Goal: Task Accomplishment & Management: Manage account settings

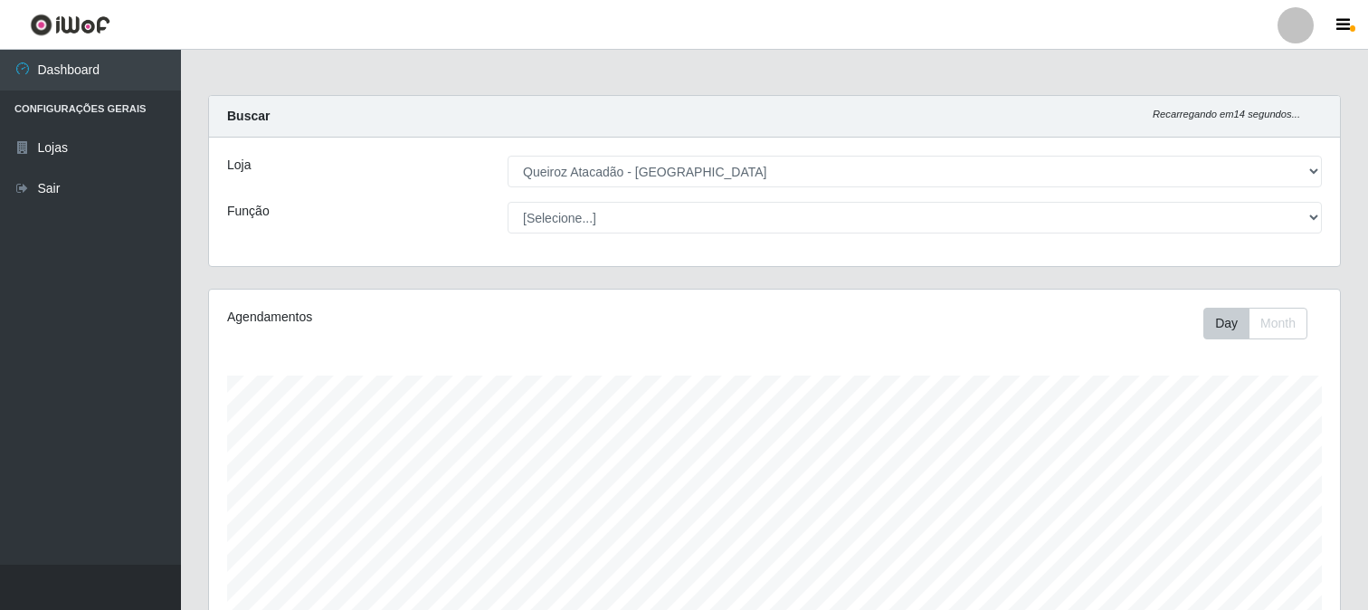
select select "464"
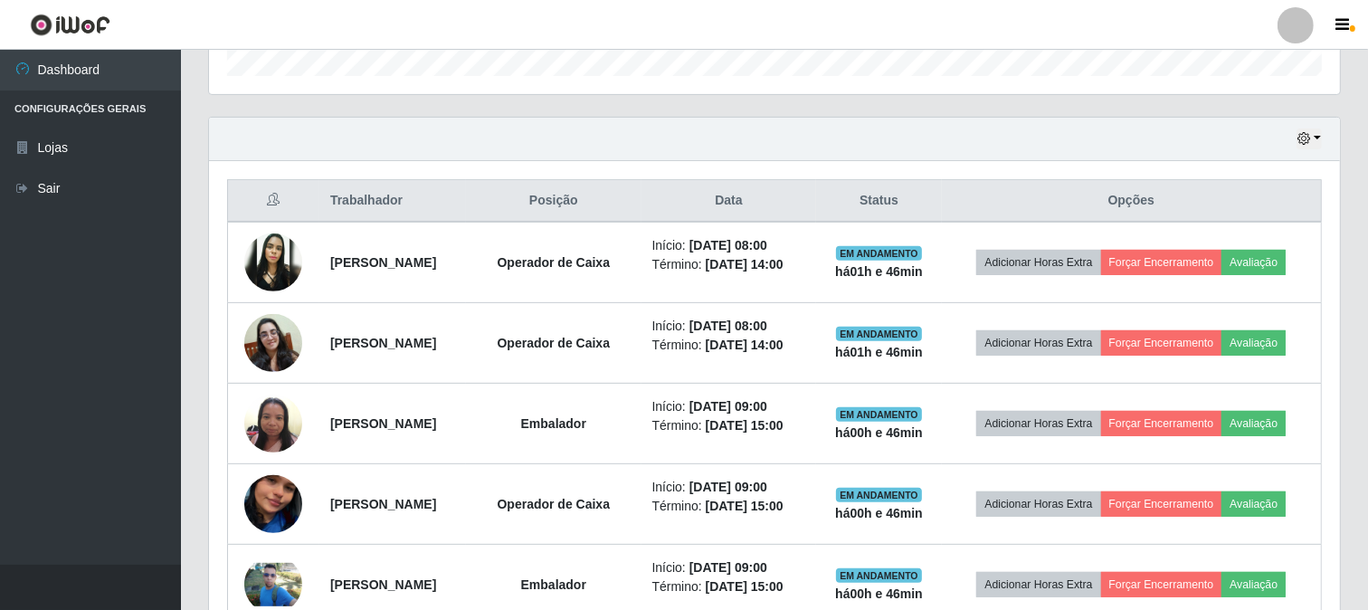
scroll to position [375, 1131]
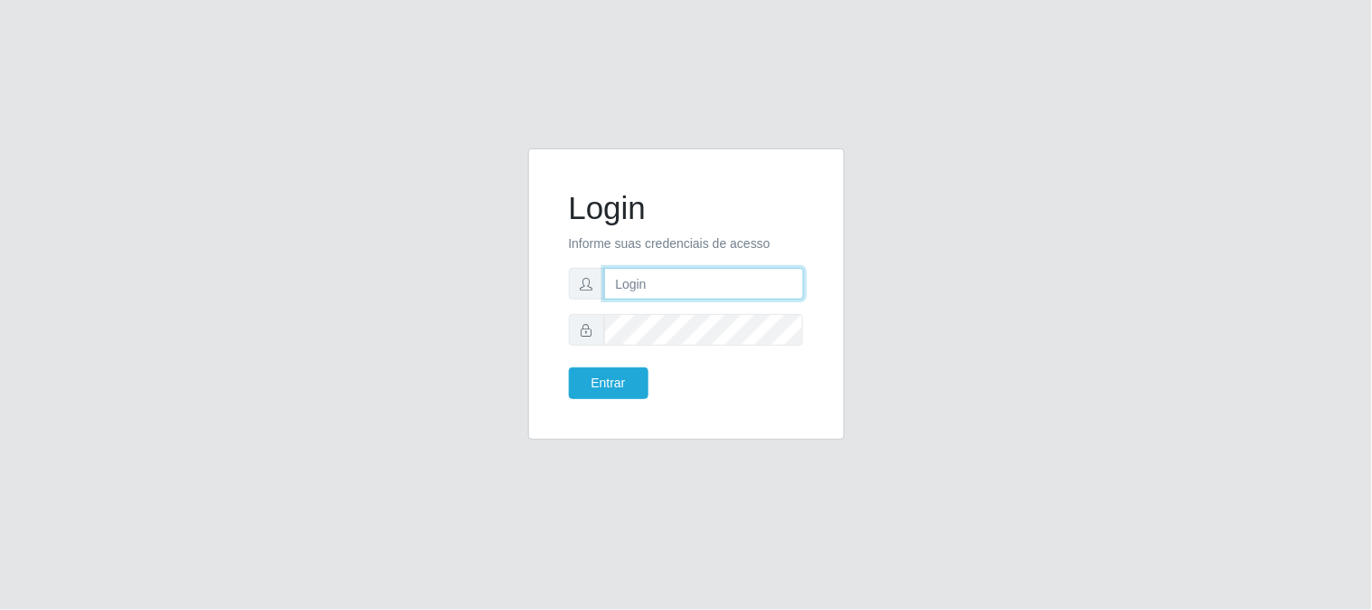
click at [668, 284] on input "text" at bounding box center [704, 284] width 200 height 32
type input "[EMAIL_ADDRESS][DOMAIN_NAME]"
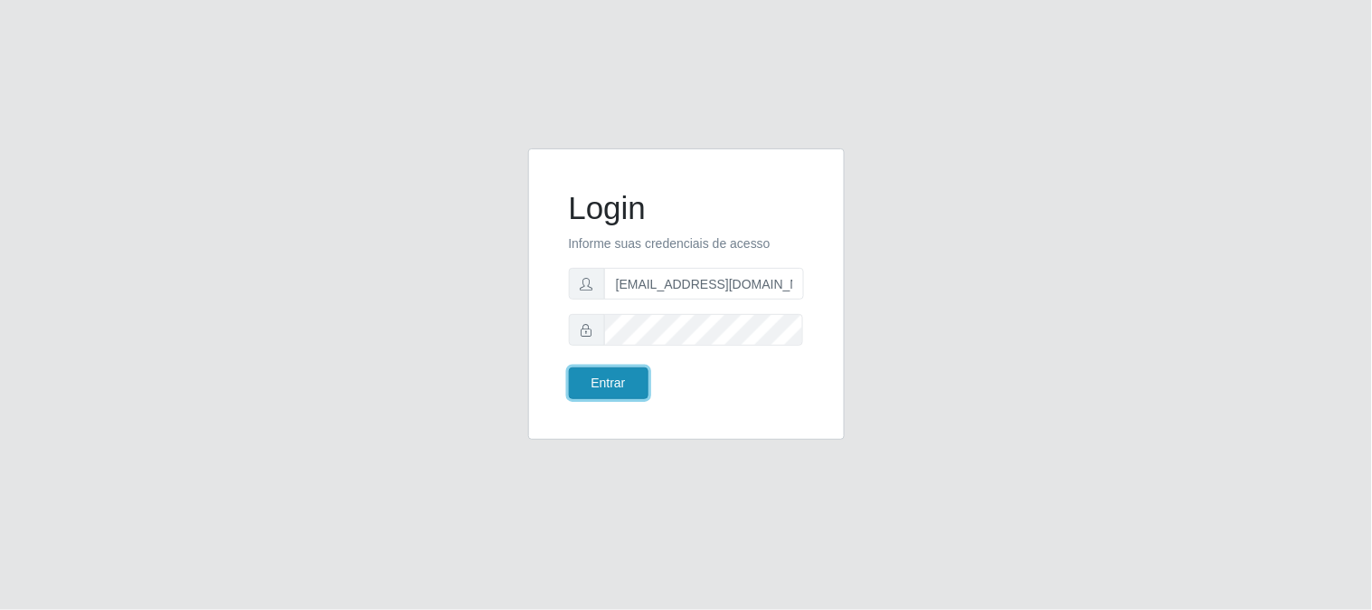
click at [619, 386] on button "Entrar" at bounding box center [609, 383] width 80 height 32
